Goal: Task Accomplishment & Management: Manage account settings

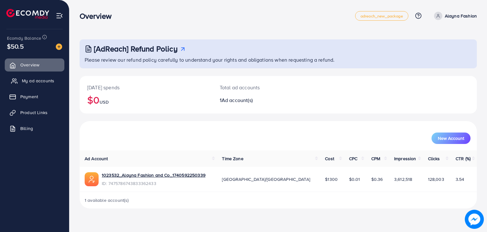
click at [36, 80] on span "My ad accounts" at bounding box center [38, 80] width 32 height 6
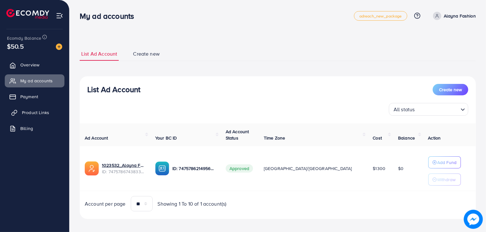
click at [13, 109] on icon at bounding box center [14, 112] width 6 height 6
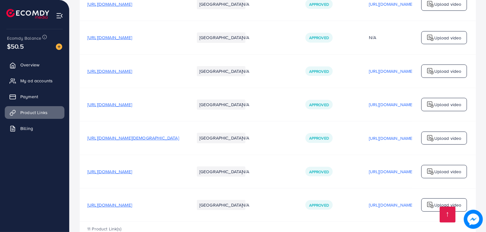
scroll to position [268, 0]
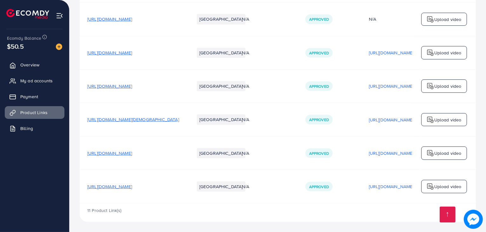
click at [149, 117] on span "[URL][DOMAIN_NAME][DEMOGRAPHIC_DATA]" at bounding box center [133, 119] width 92 height 6
click at [132, 83] on span "[URL][DOMAIN_NAME]" at bounding box center [109, 86] width 45 height 6
click at [132, 49] on span "[URL][DOMAIN_NAME]" at bounding box center [109, 52] width 45 height 6
click at [132, 18] on span "[URL][DOMAIN_NAME]" at bounding box center [109, 19] width 45 height 6
click at [31, 78] on span "My ad accounts" at bounding box center [38, 80] width 32 height 6
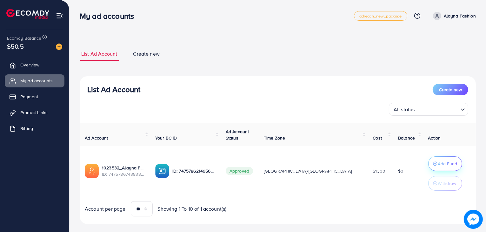
click at [438, 161] on p "Add Fund" at bounding box center [447, 164] width 19 height 8
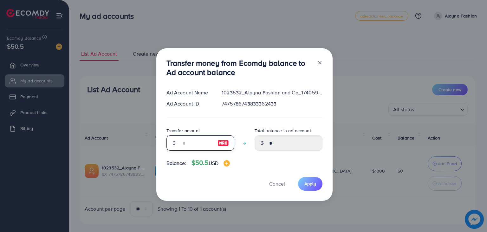
click at [182, 141] on input "number" at bounding box center [197, 142] width 32 height 15
type input "**"
type input "*****"
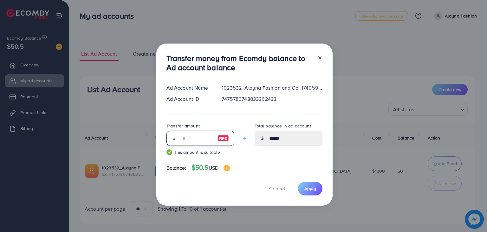
type input "**"
click at [313, 180] on div "Transfer money from Ecomdy balance to Ad account balance Ad Account Name 102353…" at bounding box center [244, 124] width 176 height 162
click at [313, 187] on span "Apply" at bounding box center [311, 188] width 12 height 6
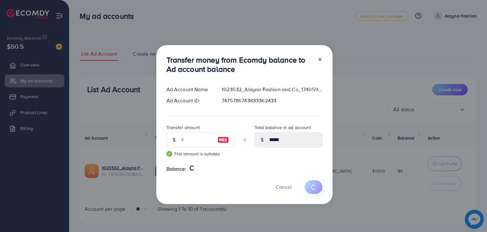
type input "*"
